Goal: Information Seeking & Learning: Learn about a topic

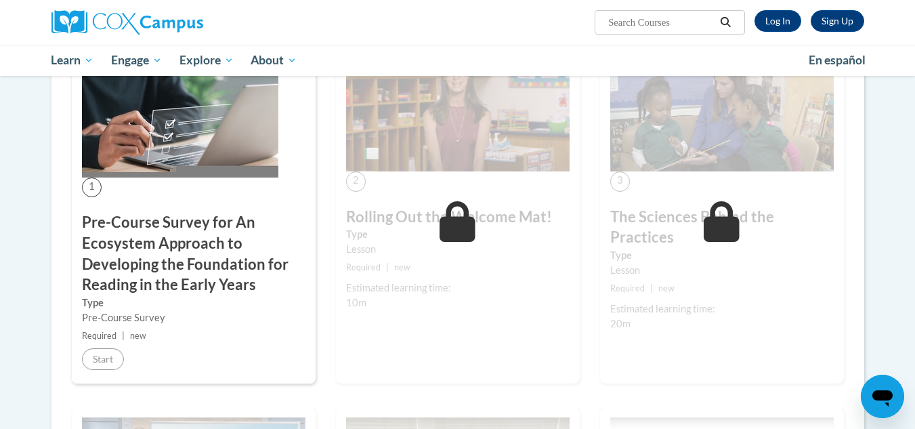
scroll to position [302, 0]
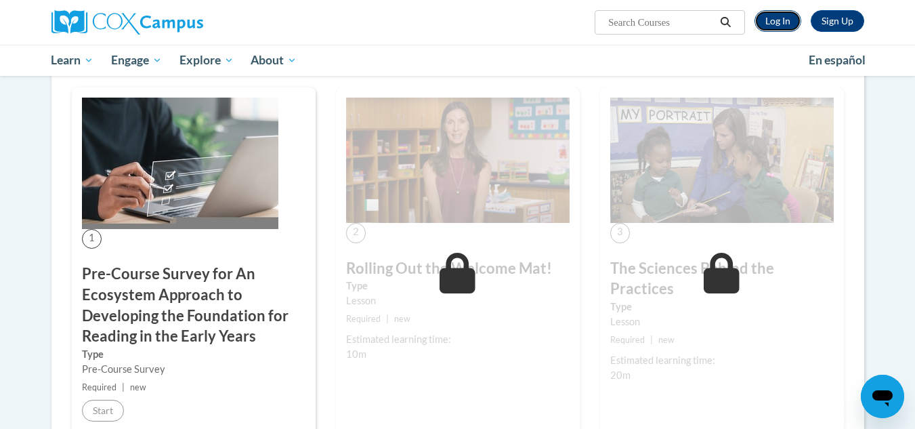
click at [787, 16] on link "Log In" at bounding box center [777, 21] width 47 height 22
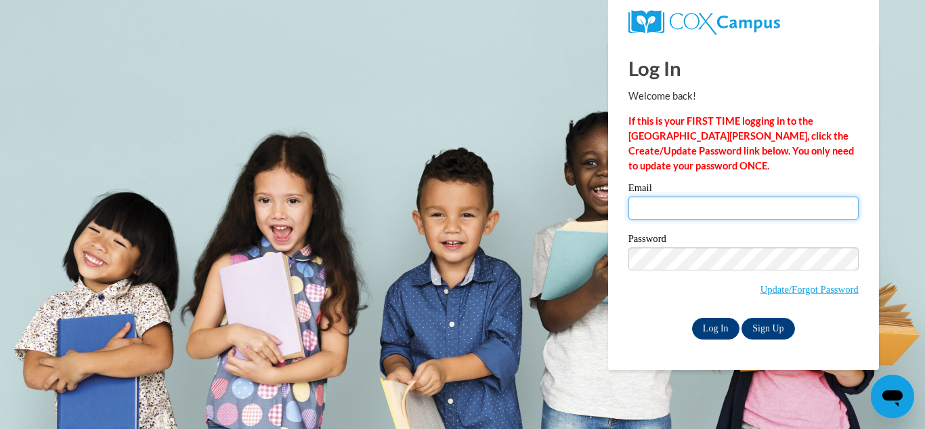
type input "addisonjohnston73@gmail.com"
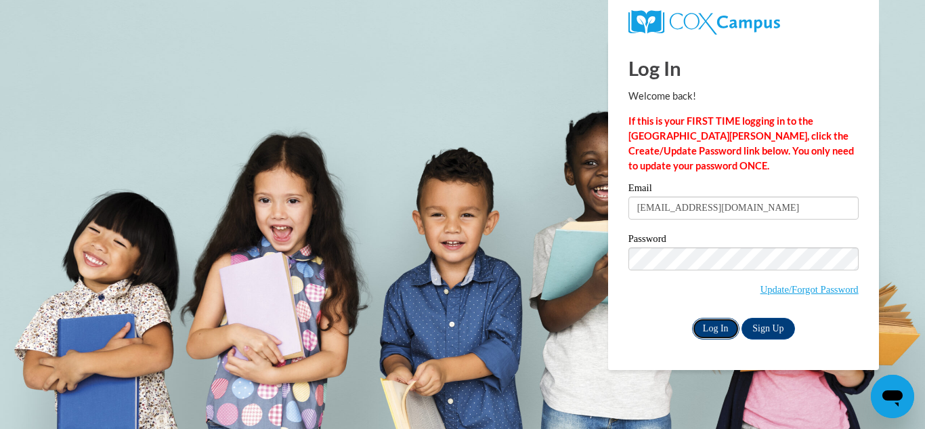
click at [705, 326] on input "Log In" at bounding box center [715, 328] width 47 height 22
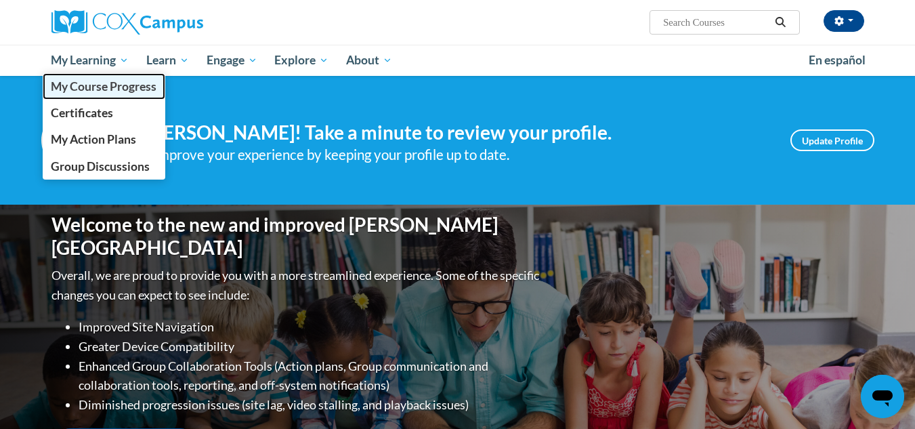
click at [95, 88] on span "My Course Progress" at bounding box center [104, 86] width 106 height 14
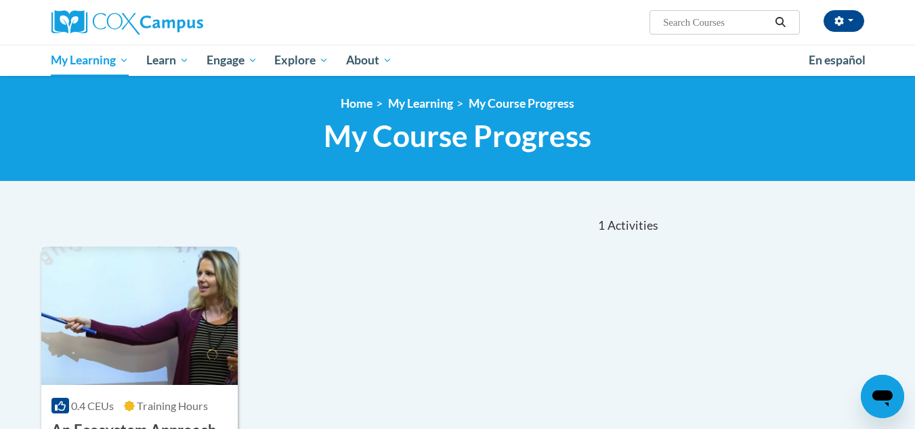
click at [91, 405] on span "0.4 CEUs" at bounding box center [92, 405] width 43 height 13
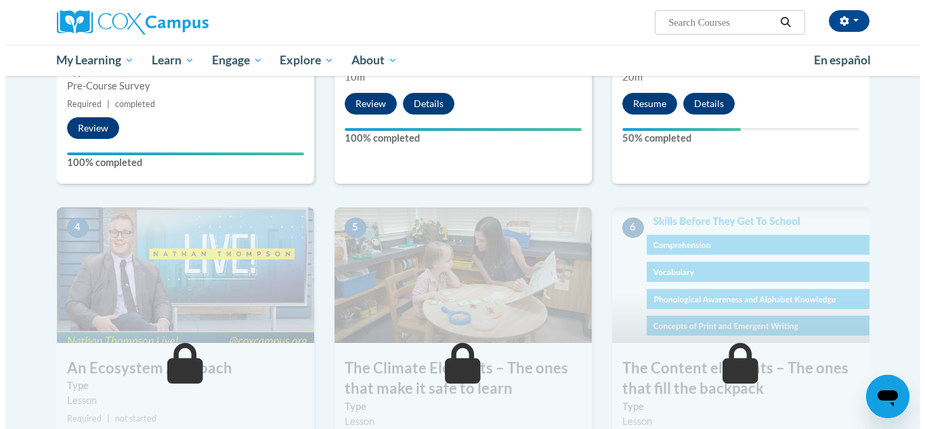
scroll to position [544, 0]
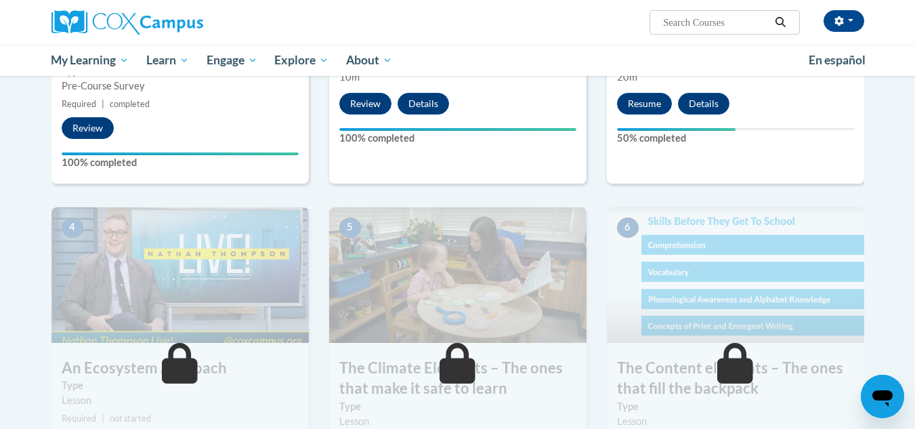
click at [633, 114] on button "Resume" at bounding box center [644, 104] width 55 height 22
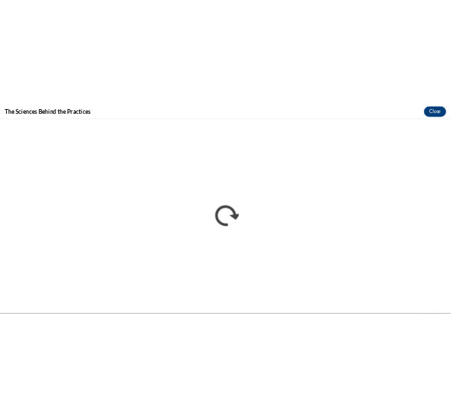
scroll to position [0, 0]
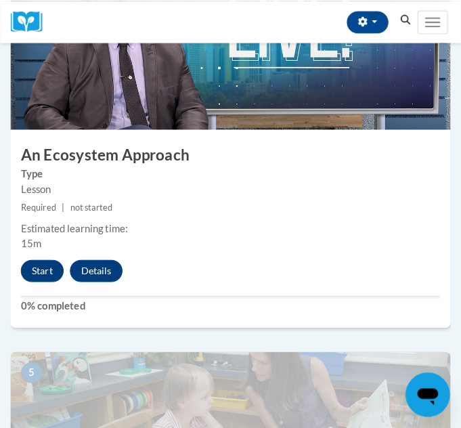
scroll to position [1472, 0]
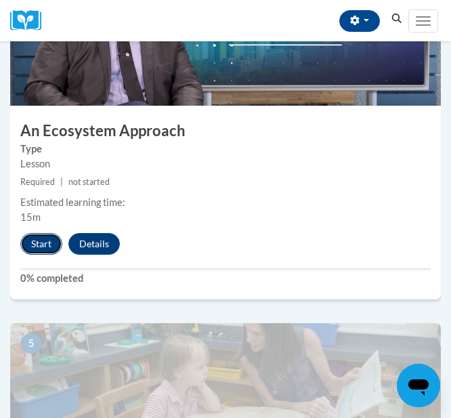
click at [40, 247] on button "Start" at bounding box center [41, 244] width 42 height 22
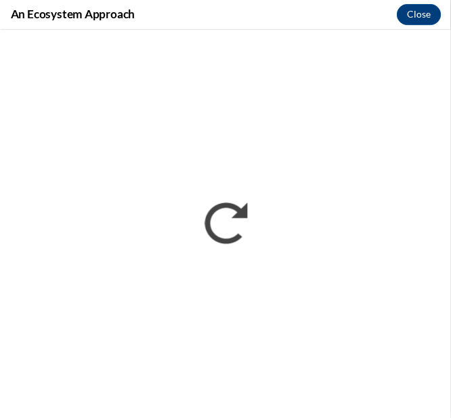
scroll to position [0, 0]
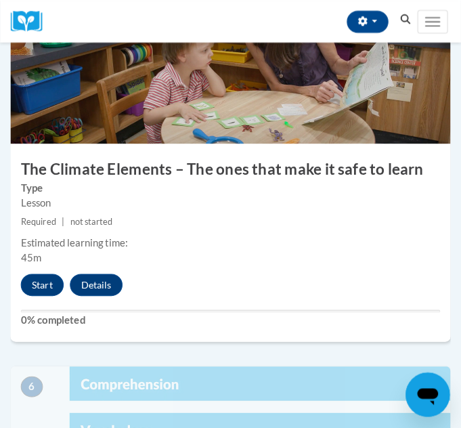
scroll to position [1788, 0]
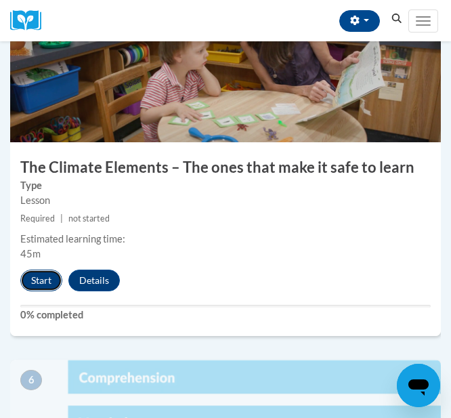
click at [56, 271] on button "Start" at bounding box center [41, 280] width 42 height 22
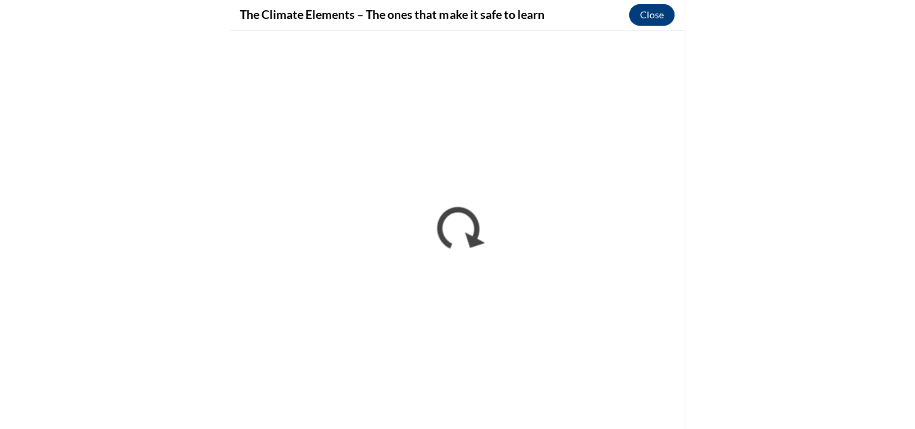
scroll to position [1384, 0]
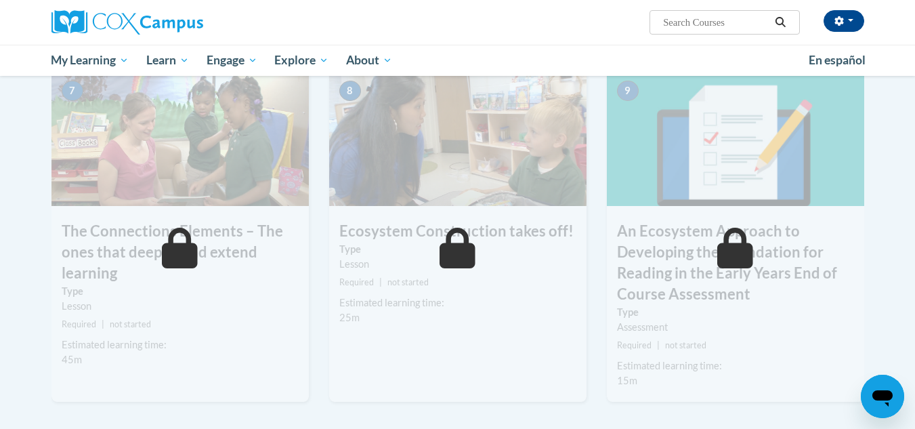
scroll to position [1062, 0]
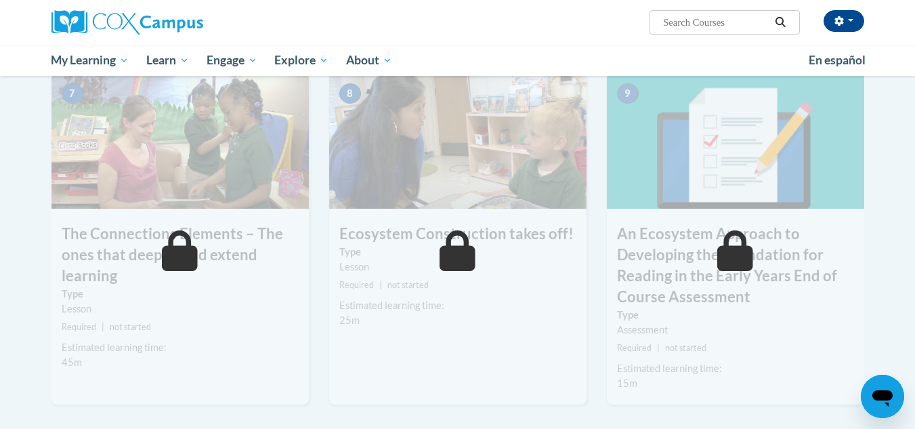
click at [145, 116] on img at bounding box center [179, 140] width 257 height 135
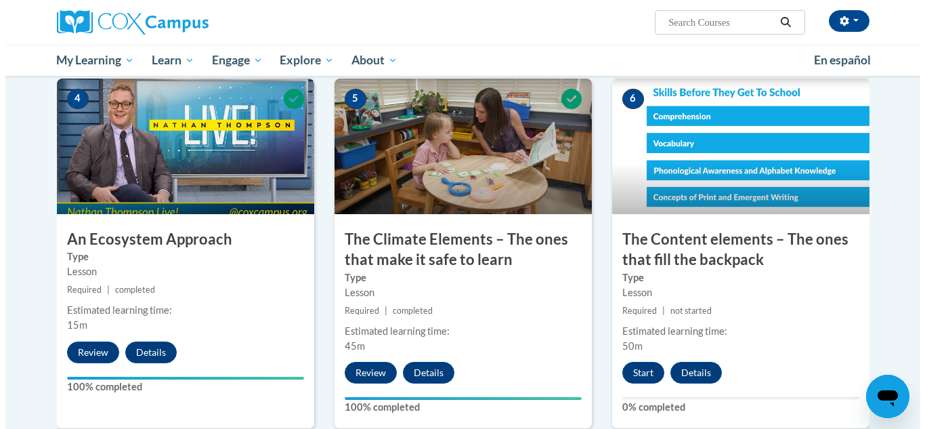
scroll to position [687, 0]
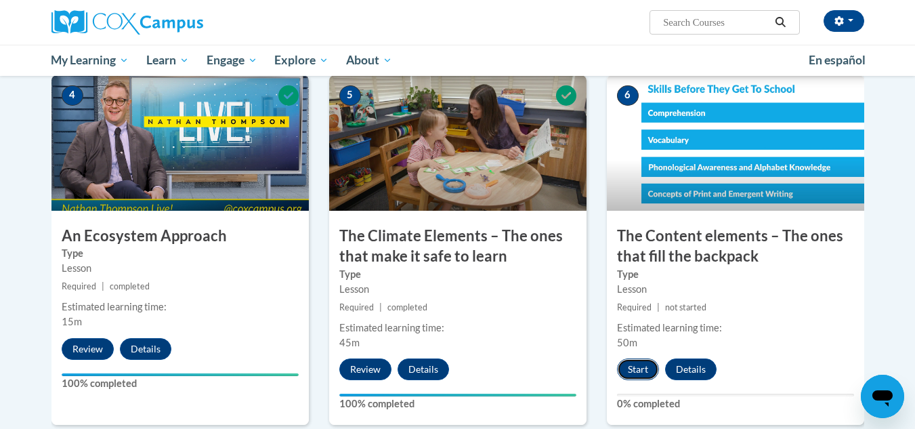
click at [644, 369] on button "Start" at bounding box center [638, 369] width 42 height 22
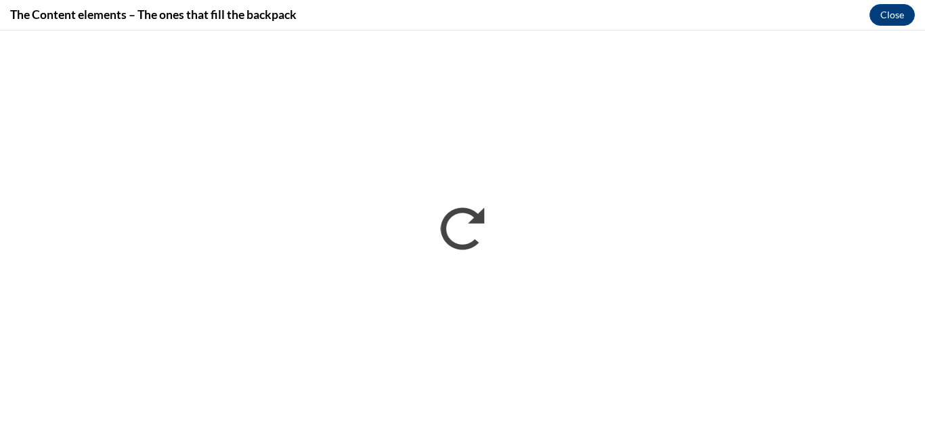
scroll to position [0, 0]
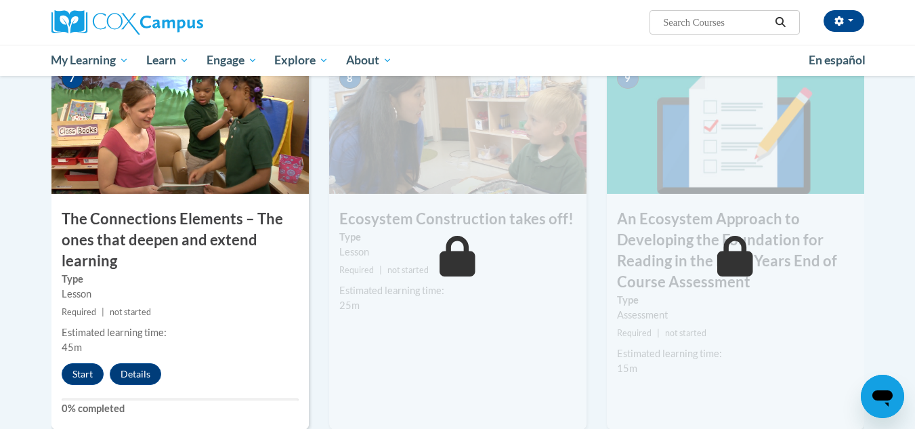
scroll to position [1070, 0]
